Goal: Task Accomplishment & Management: Complete application form

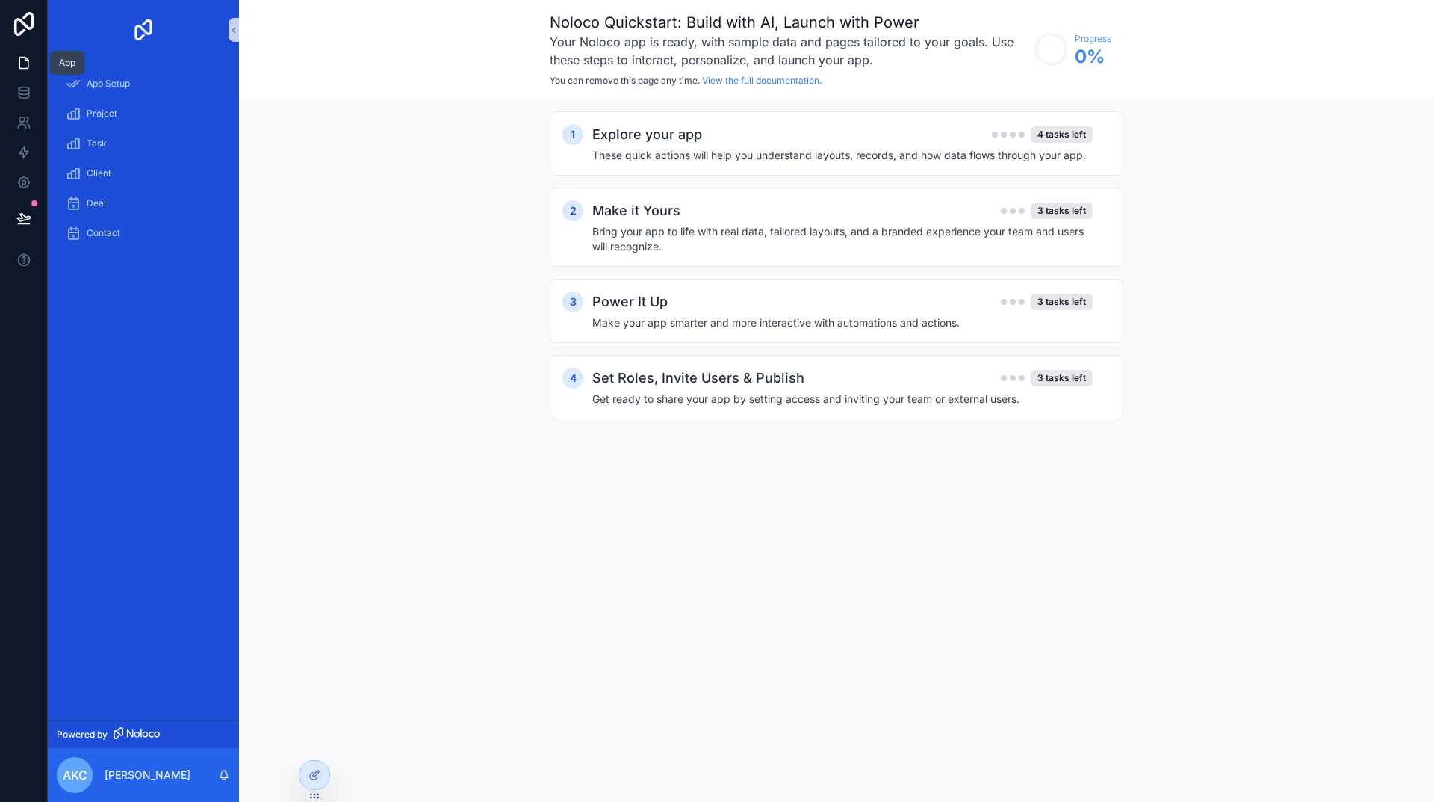
click at [26, 69] on icon at bounding box center [23, 62] width 15 height 15
click at [108, 78] on span "App Setup" at bounding box center [108, 84] width 43 height 12
click at [692, 144] on h2 "Explore your app" at bounding box center [647, 134] width 110 height 21
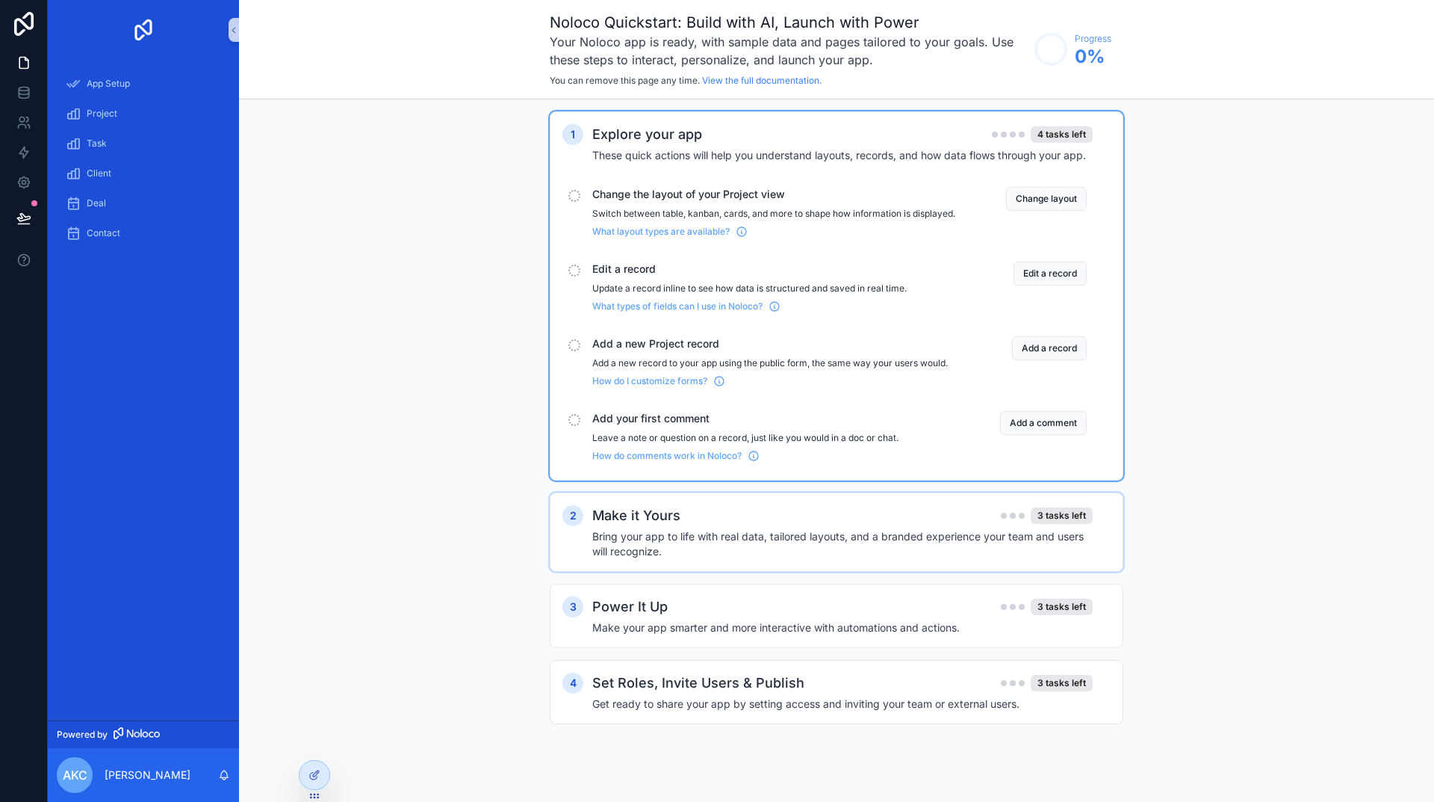
click at [696, 526] on div "Make it Yours 3 tasks left" at bounding box center [842, 515] width 501 height 21
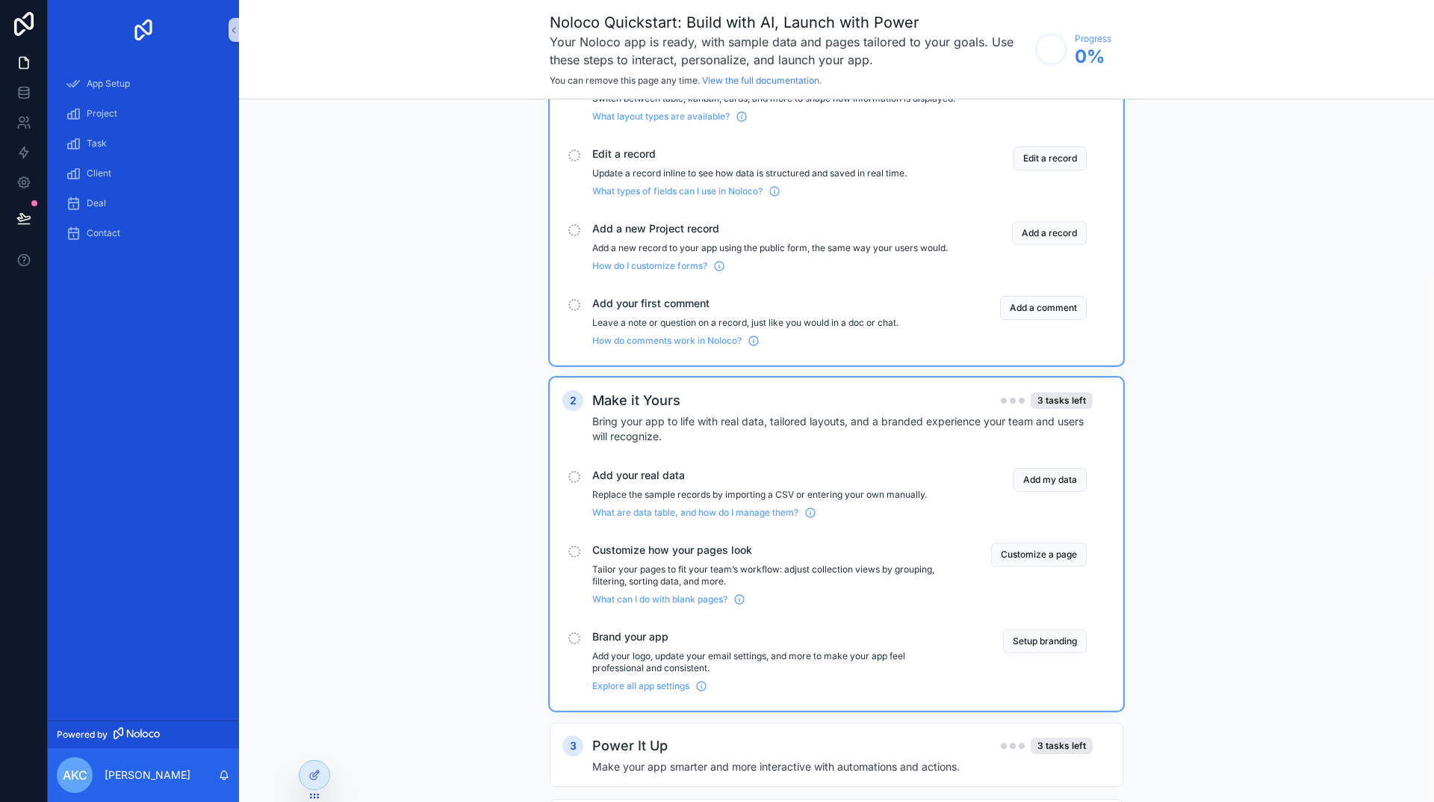
scroll to position [230, 0]
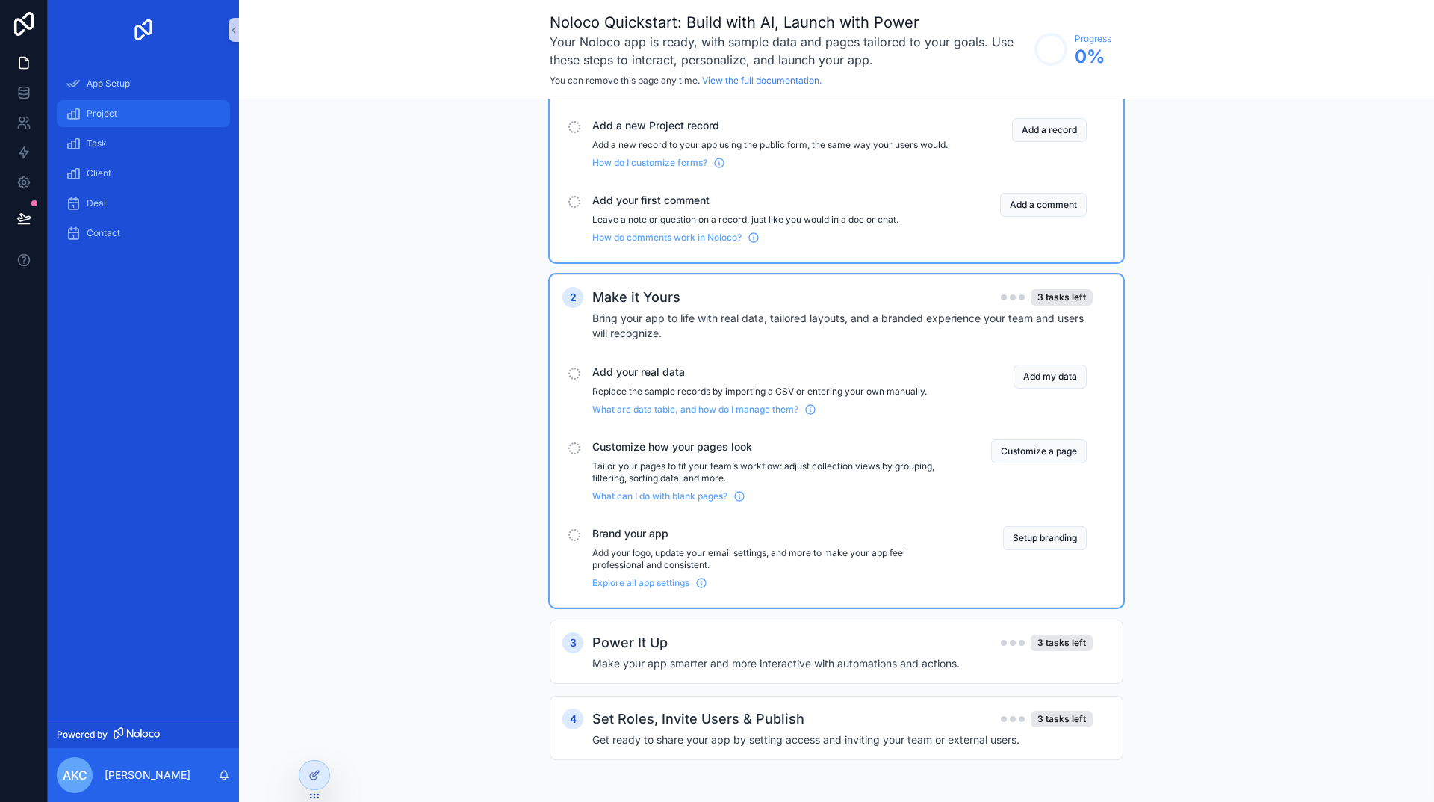
click at [123, 115] on div "Project" at bounding box center [143, 114] width 155 height 24
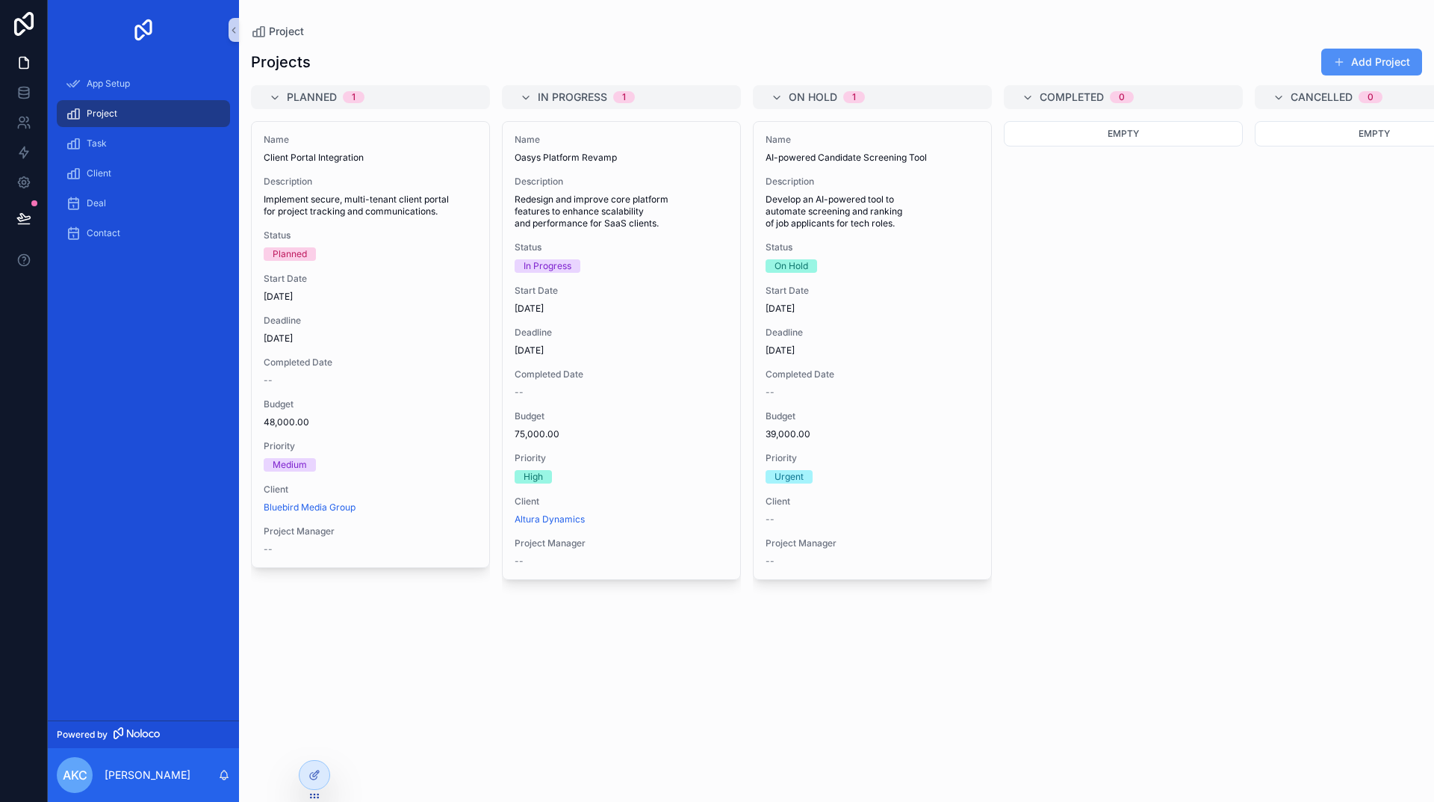
click at [1341, 71] on button "Add Project" at bounding box center [1372, 62] width 101 height 27
